Goal: Transaction & Acquisition: Purchase product/service

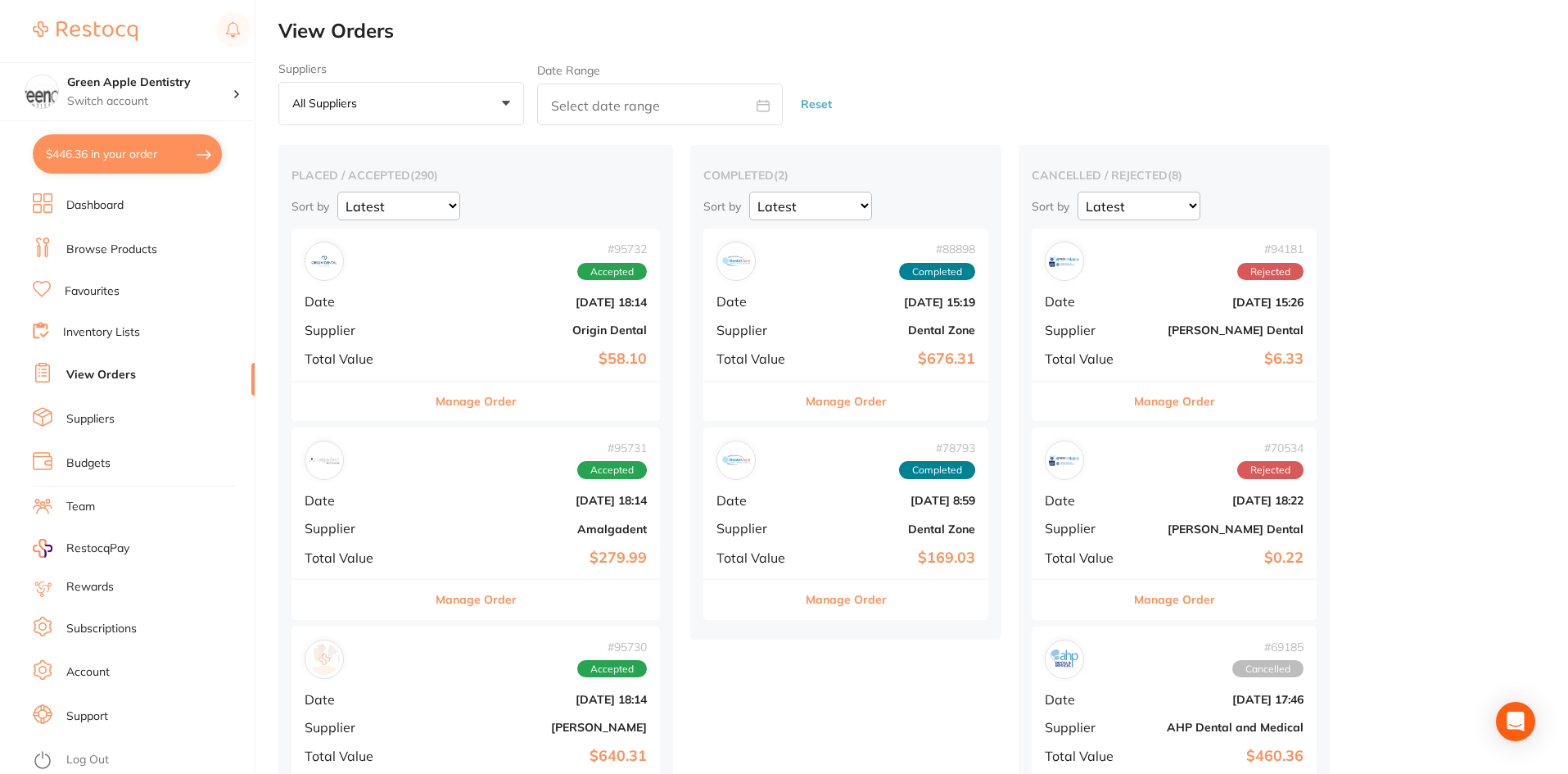
click at [156, 161] on button "$446.36 in your order" at bounding box center [127, 153] width 189 height 39
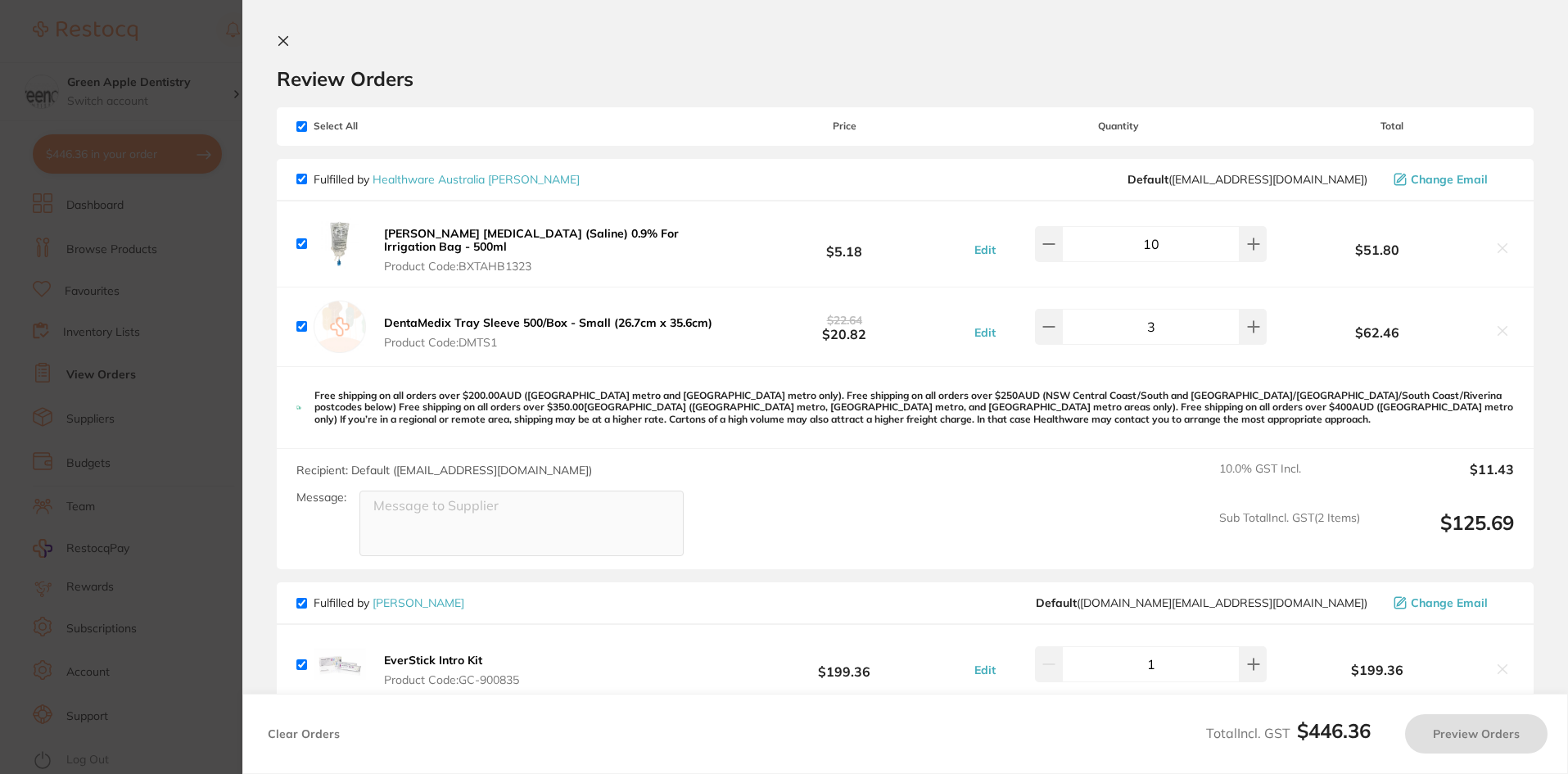
checkbox input "true"
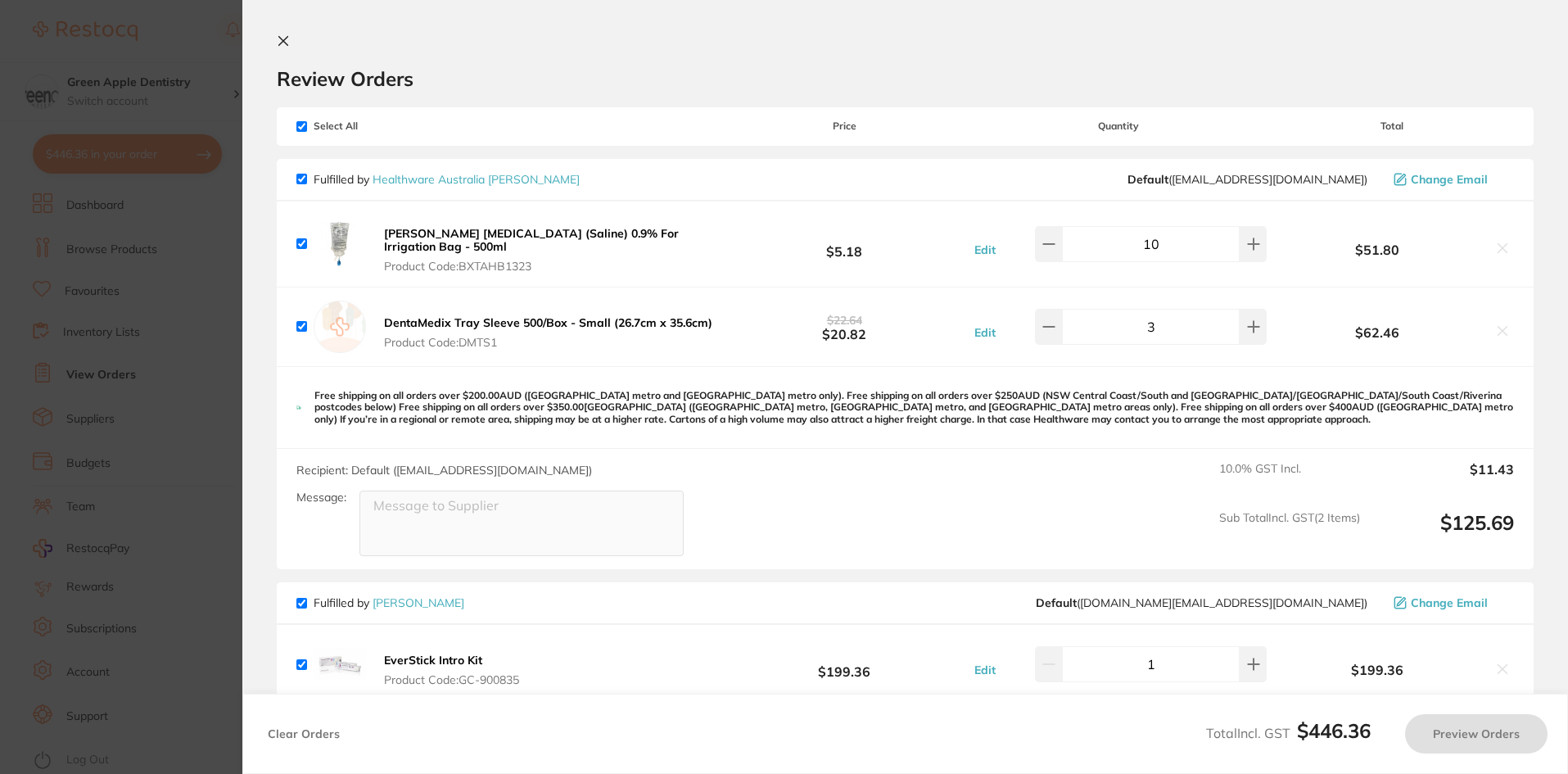
checkbox input "true"
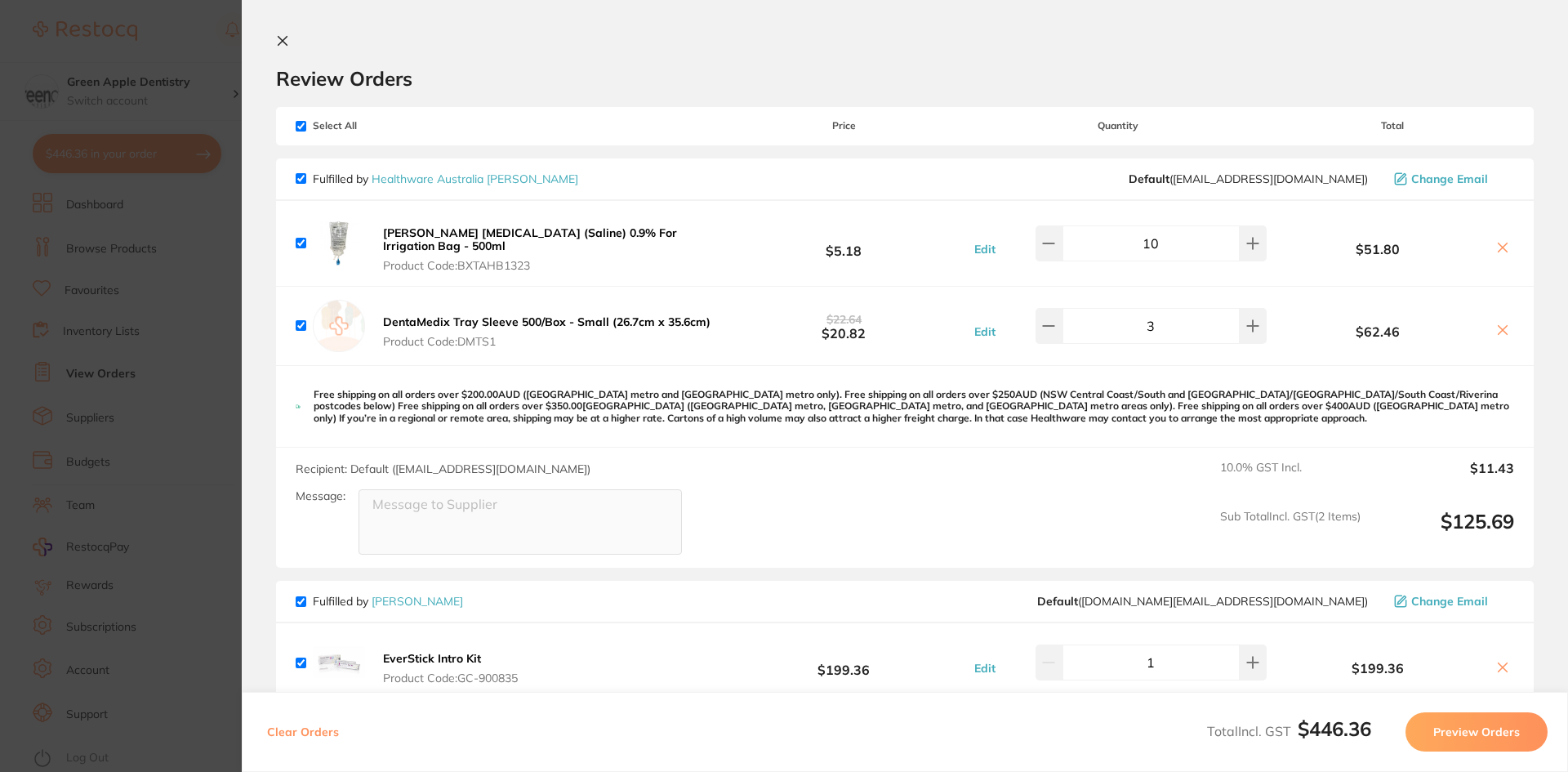
click at [291, 43] on button at bounding box center [286, 42] width 20 height 16
